Goal: Navigation & Orientation: Find specific page/section

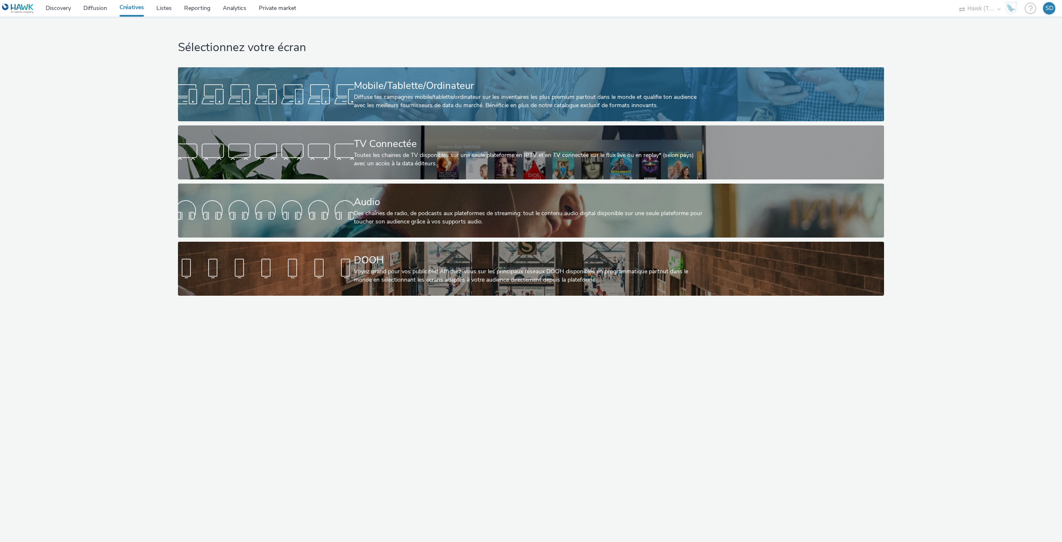
click at [310, 94] on div at bounding box center [266, 94] width 176 height 27
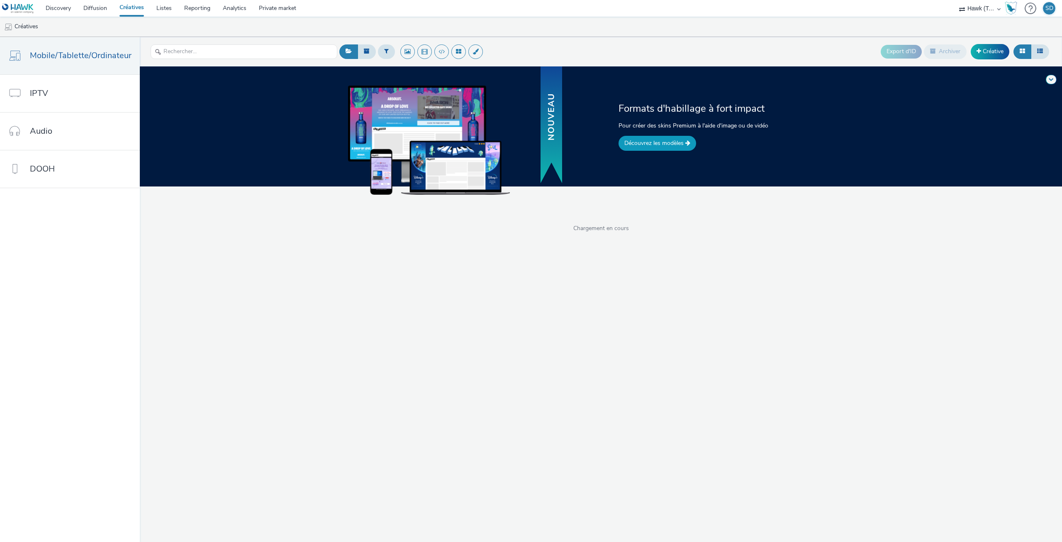
click at [651, 143] on link "Découvrez les modèles" at bounding box center [658, 143] width 78 height 15
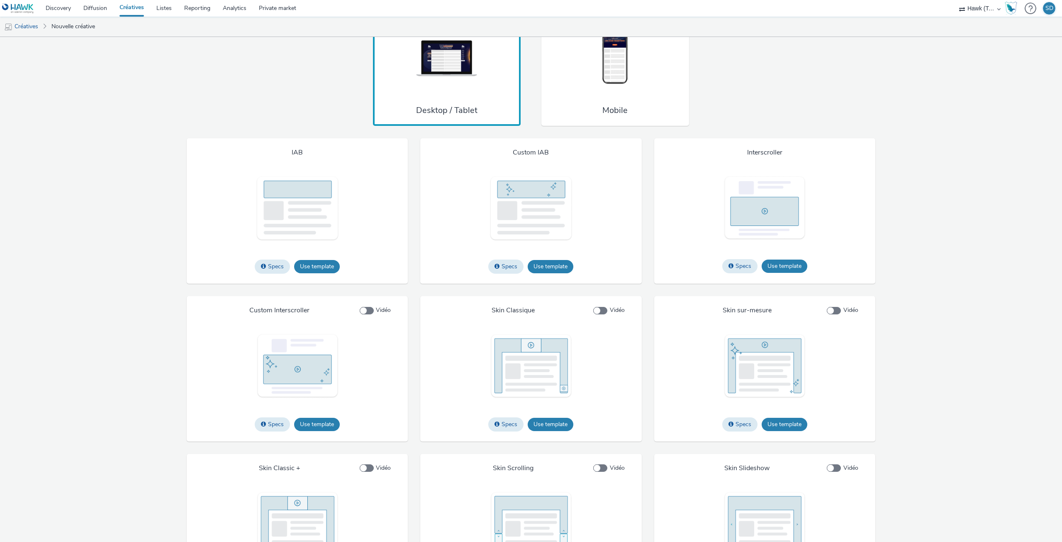
scroll to position [586, 0]
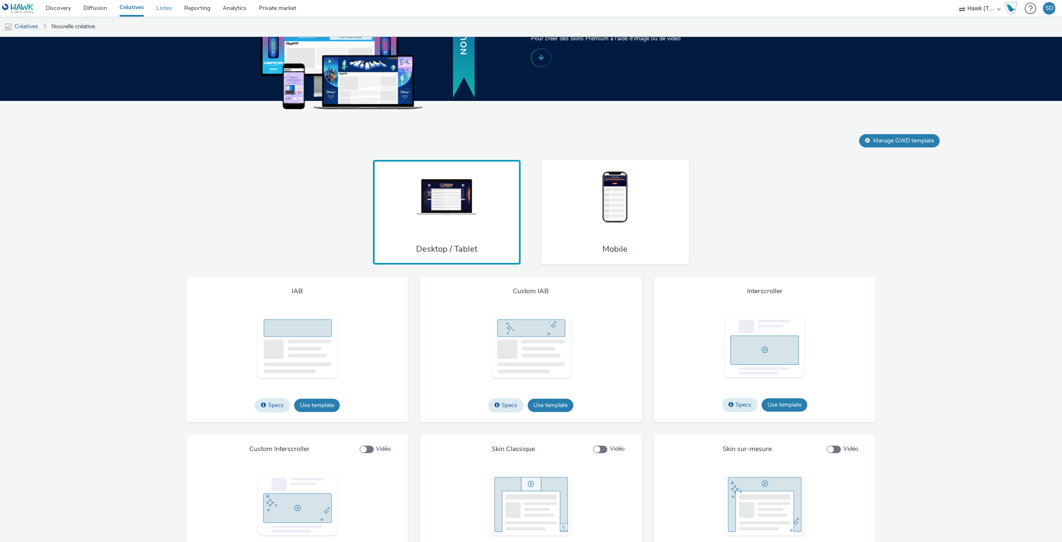
click at [162, 10] on link "Listes" at bounding box center [164, 8] width 28 height 17
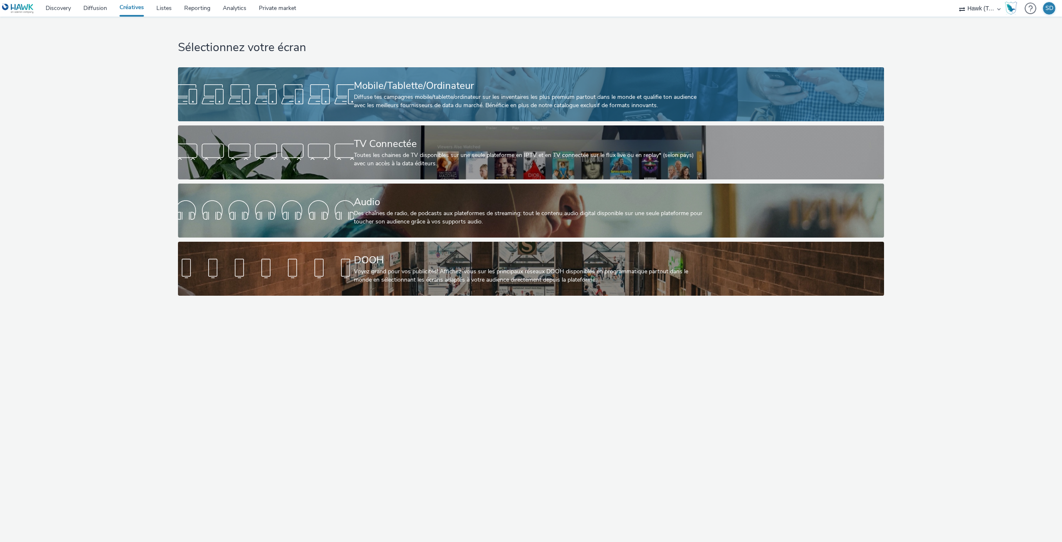
click at [266, 100] on div at bounding box center [266, 94] width 176 height 27
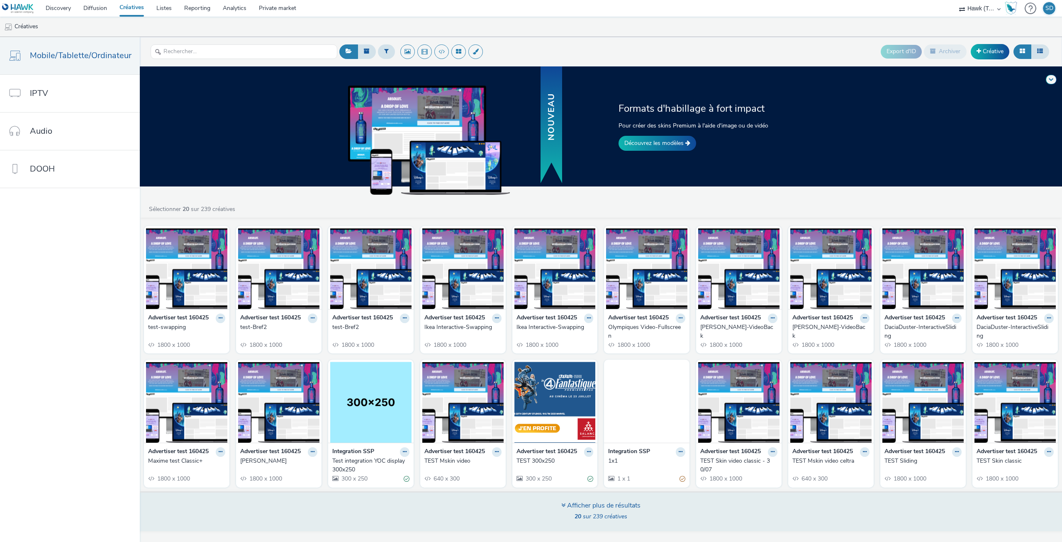
click at [519, 498] on div "Afficher plus de résultats 20 sur 239 créatives" at bounding box center [601, 511] width 928 height 40
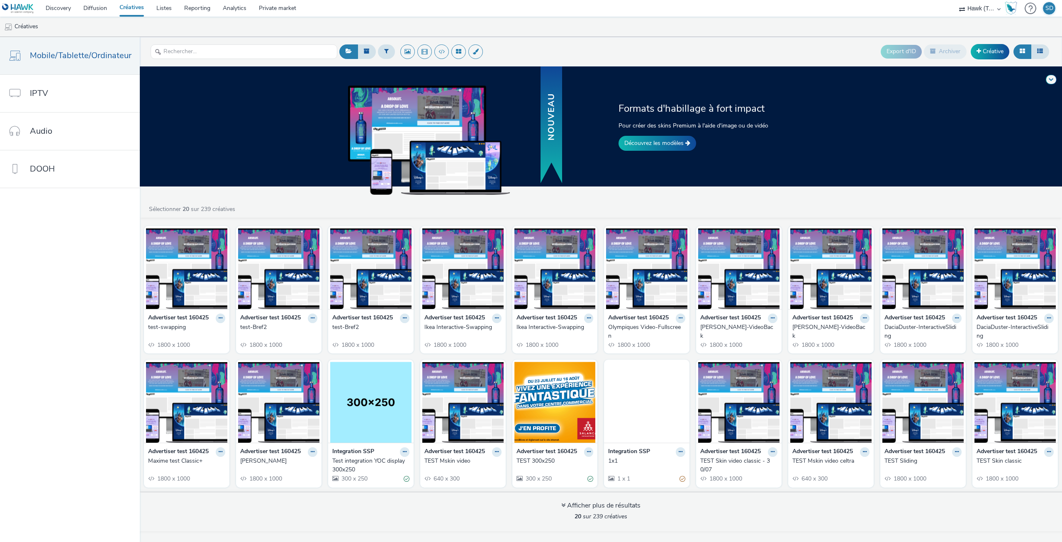
click at [304, 332] on div "Advertiser test 160425 test-Bref2 1800 x 1000" at bounding box center [278, 331] width 85 height 44
click at [292, 320] on strong "Advertiser test 160425" at bounding box center [270, 318] width 61 height 10
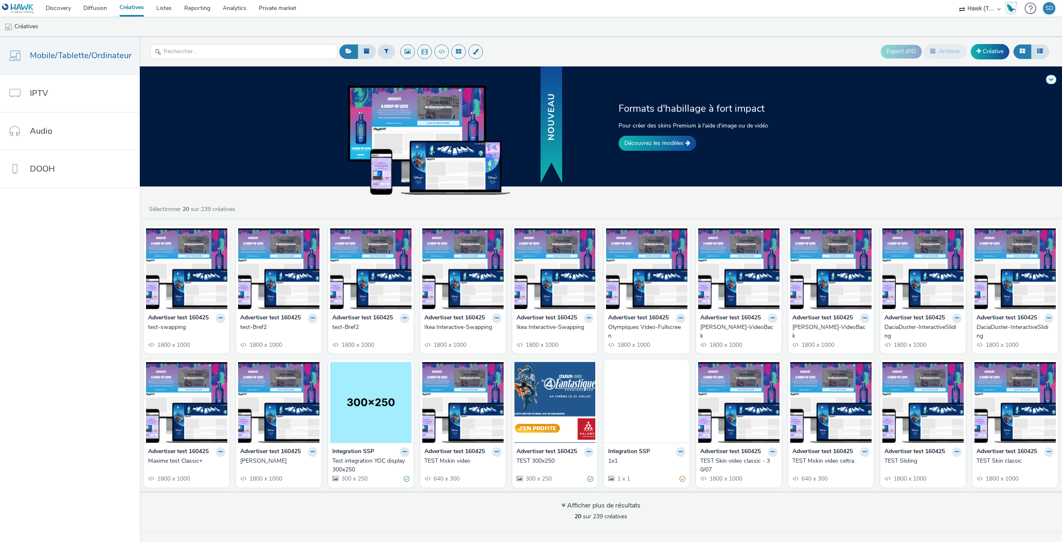
click at [300, 324] on div "test-Bref2" at bounding box center [277, 327] width 74 height 8
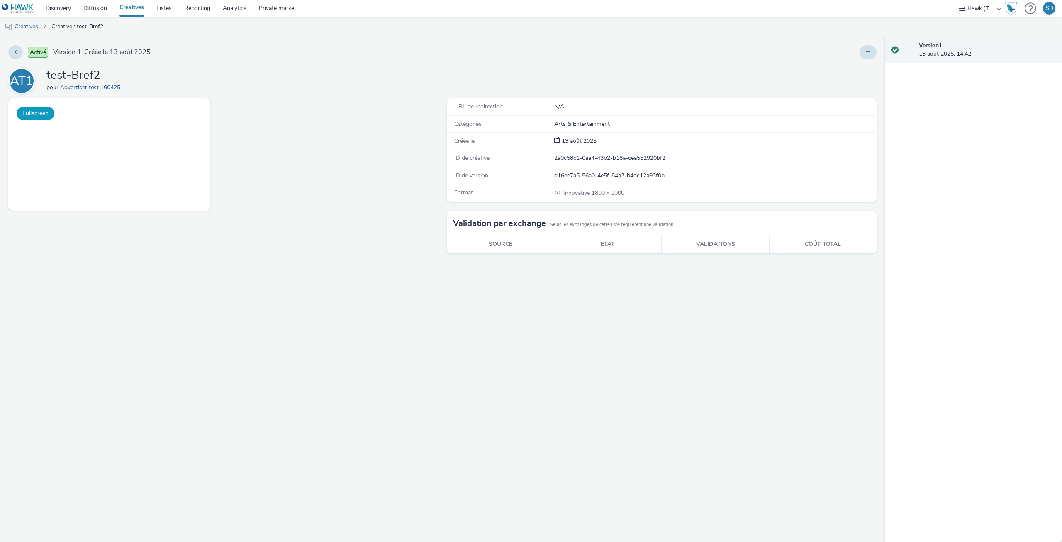
click at [50, 112] on button "Fullscreen" at bounding box center [36, 113] width 38 height 13
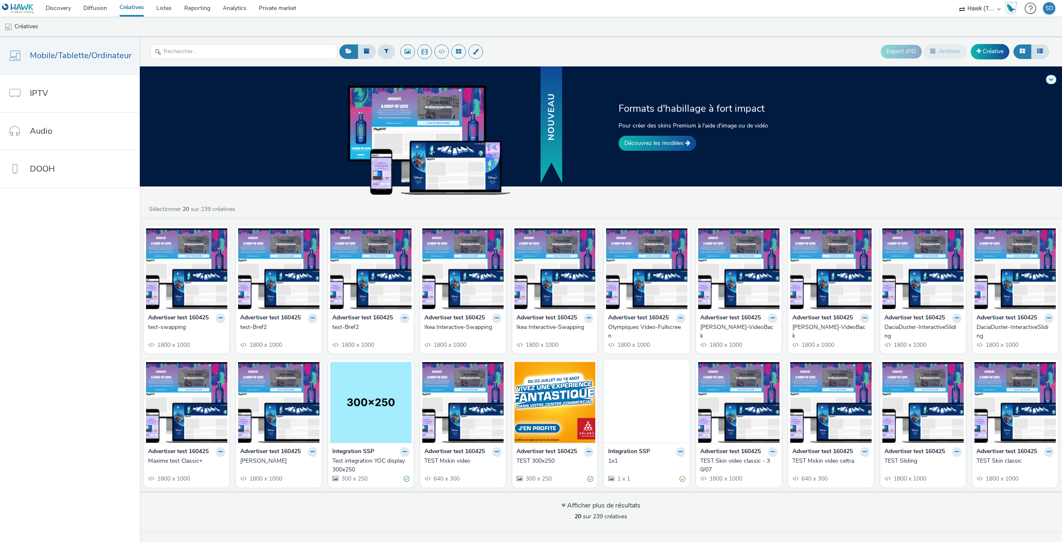
click at [358, 330] on div "test-Bref2" at bounding box center [369, 327] width 74 height 8
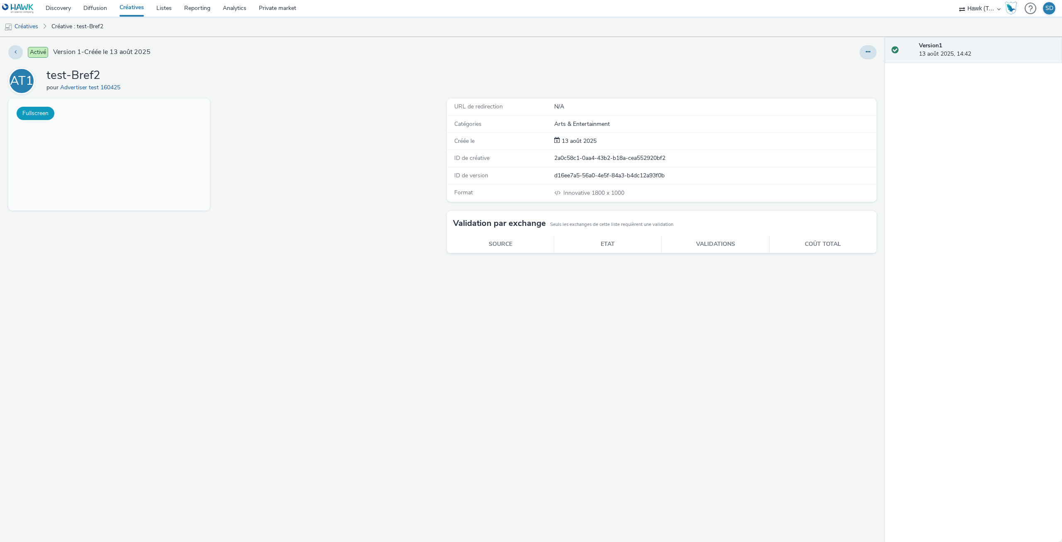
click at [45, 119] on button "Fullscreen" at bounding box center [36, 113] width 38 height 13
